Goal: Task Accomplishment & Management: Manage account settings

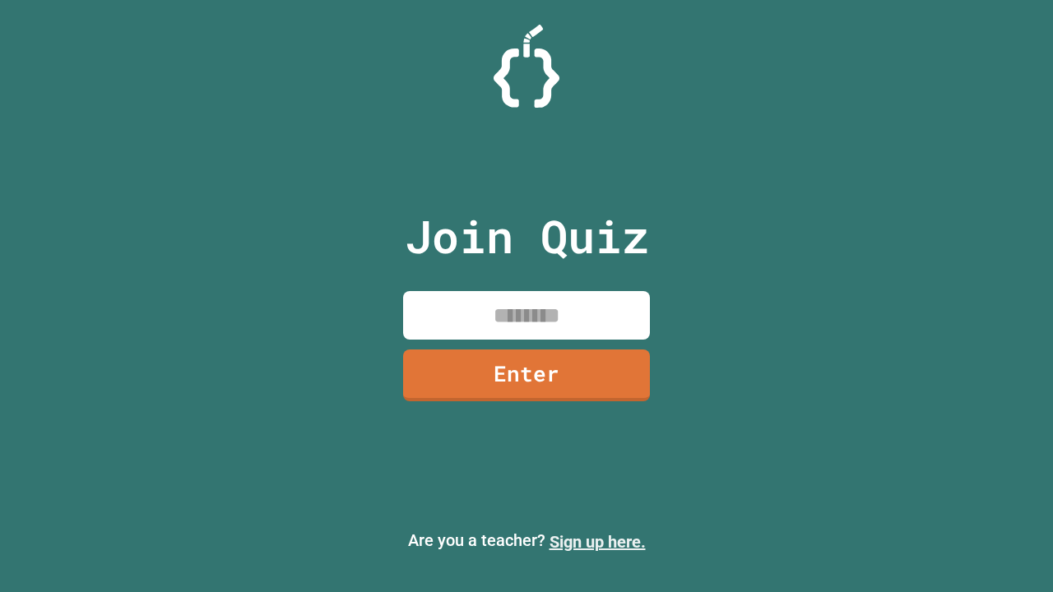
click at [597, 542] on link "Sign up here." at bounding box center [598, 542] width 96 height 20
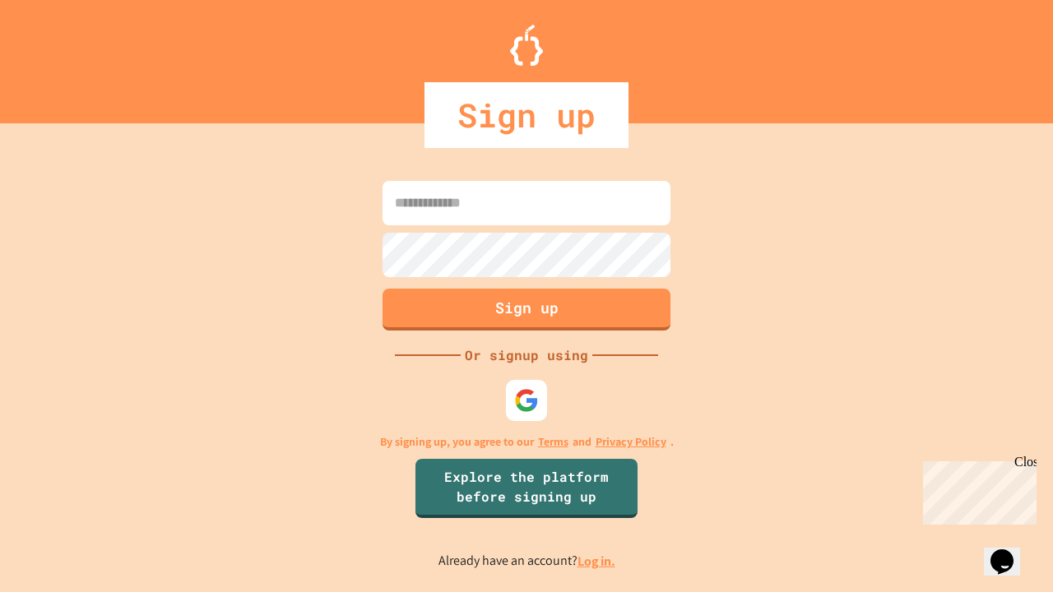
click at [597, 561] on link "Log in." at bounding box center [597, 561] width 38 height 17
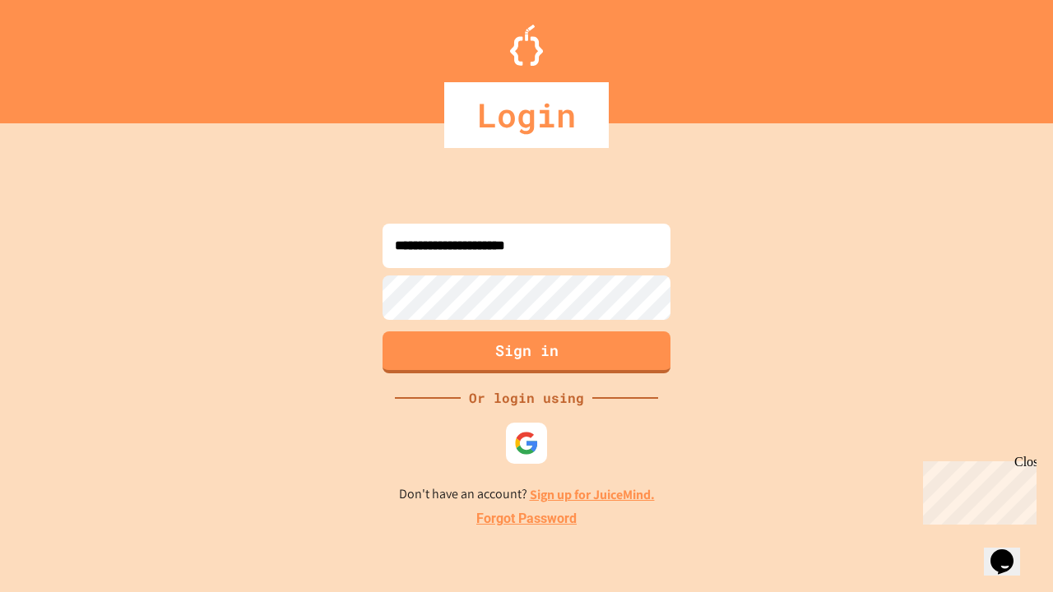
type input "**********"
